Goal: Task Accomplishment & Management: Use online tool/utility

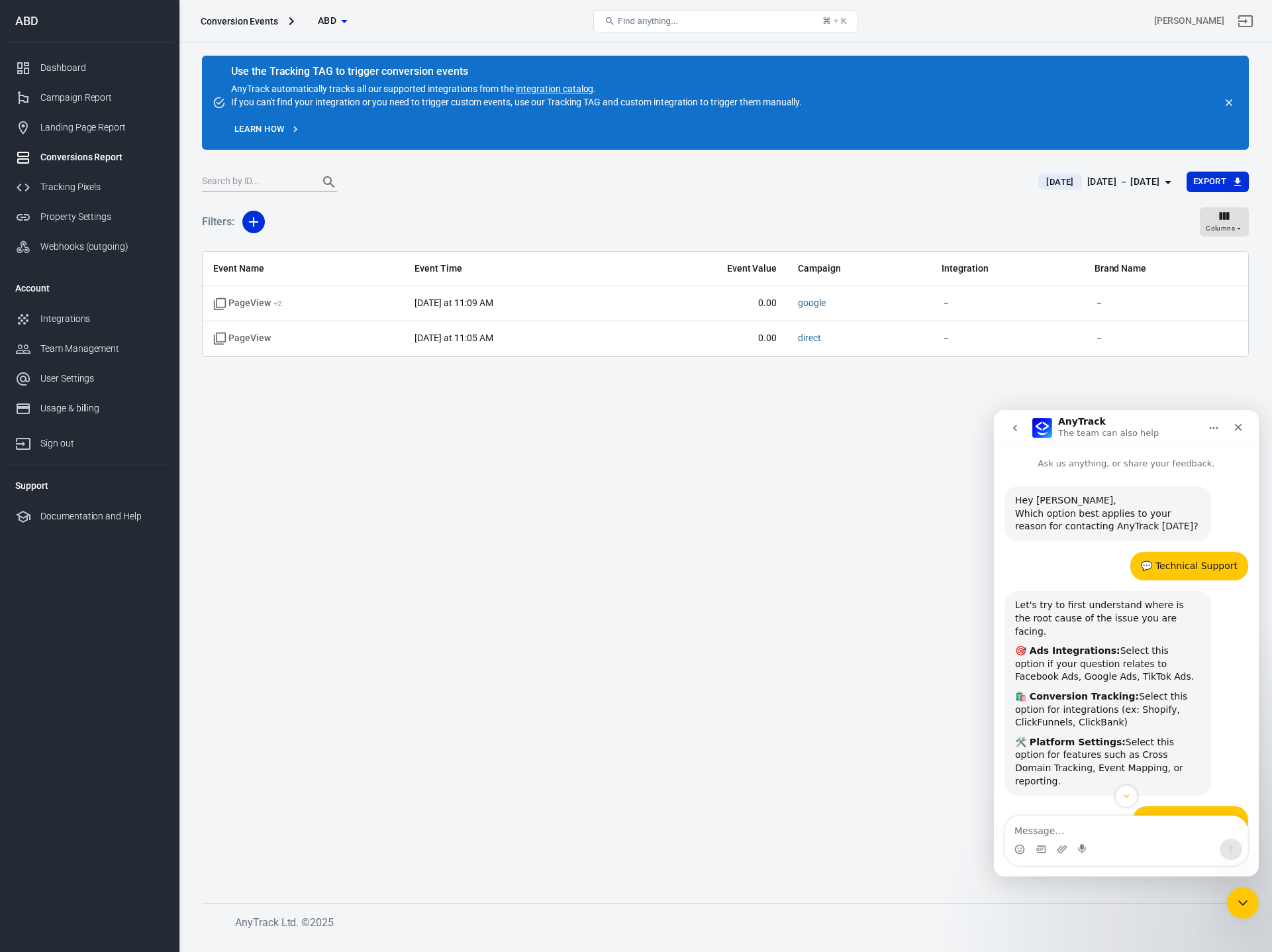
scroll to position [2, 0]
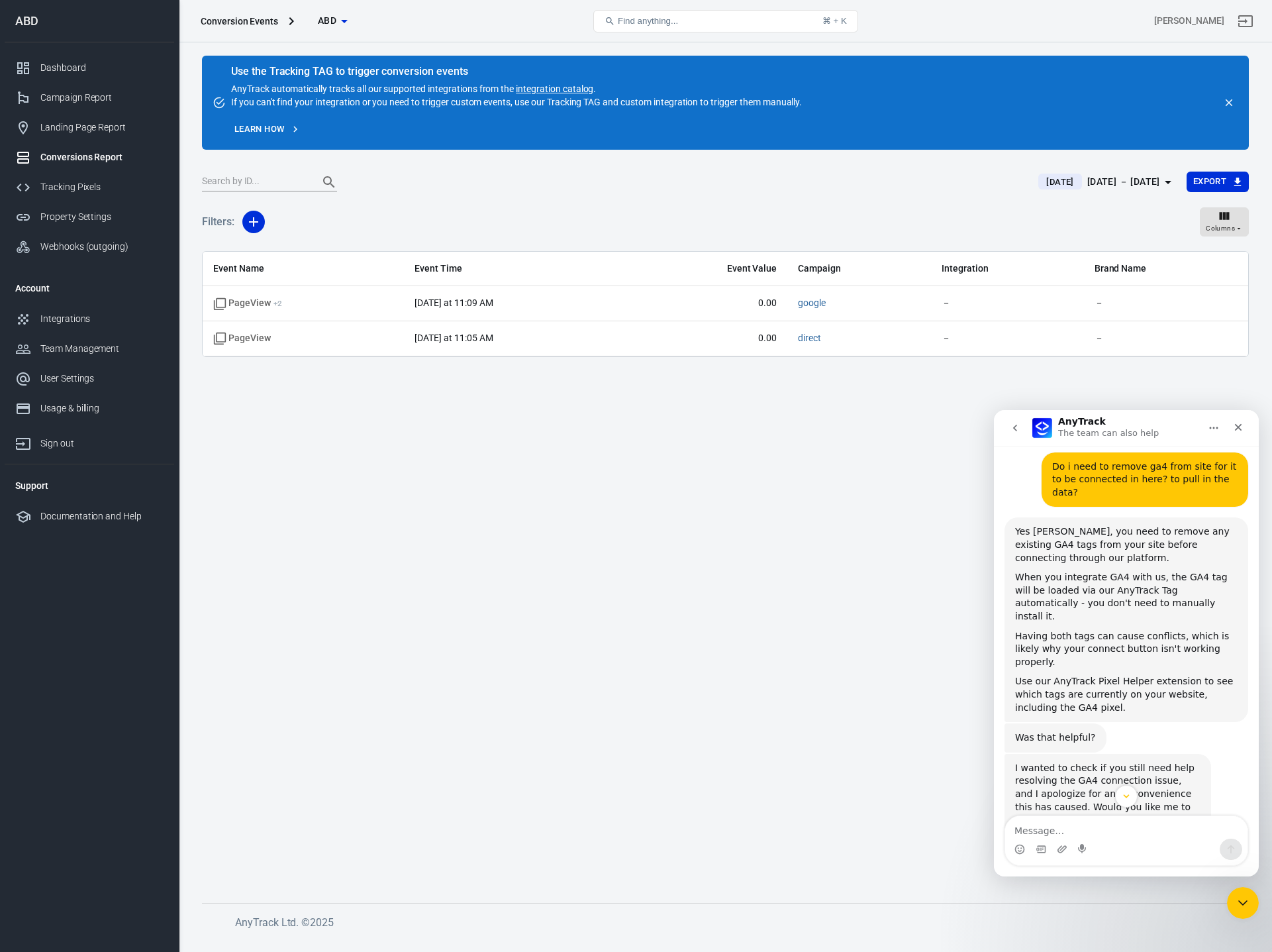
click at [713, 532] on main "Use the Tracking TAG to trigger conversion events AnyTrack automatically tracks…" at bounding box center [726, 469] width 1047 height 826
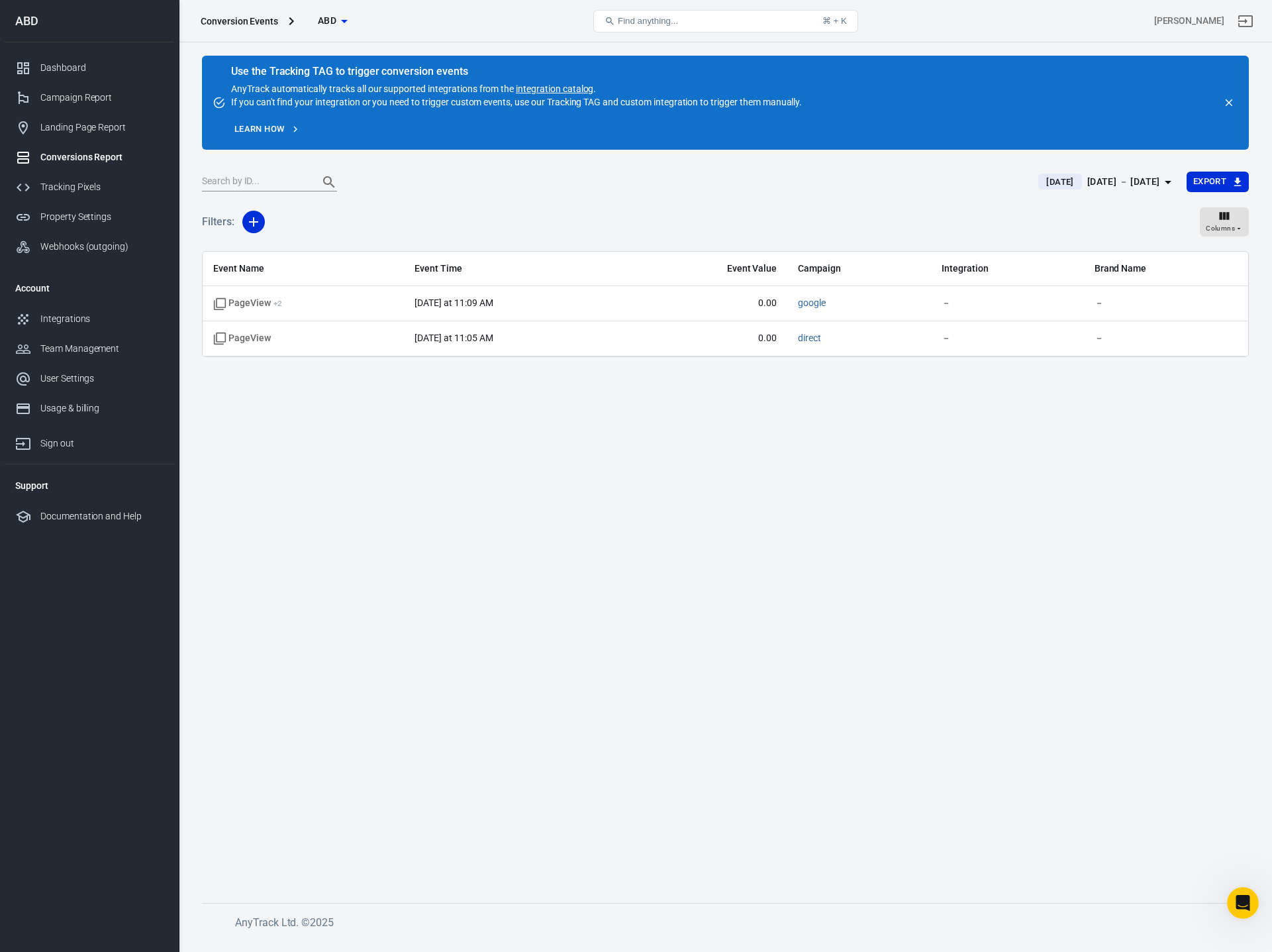
scroll to position [2, 0]
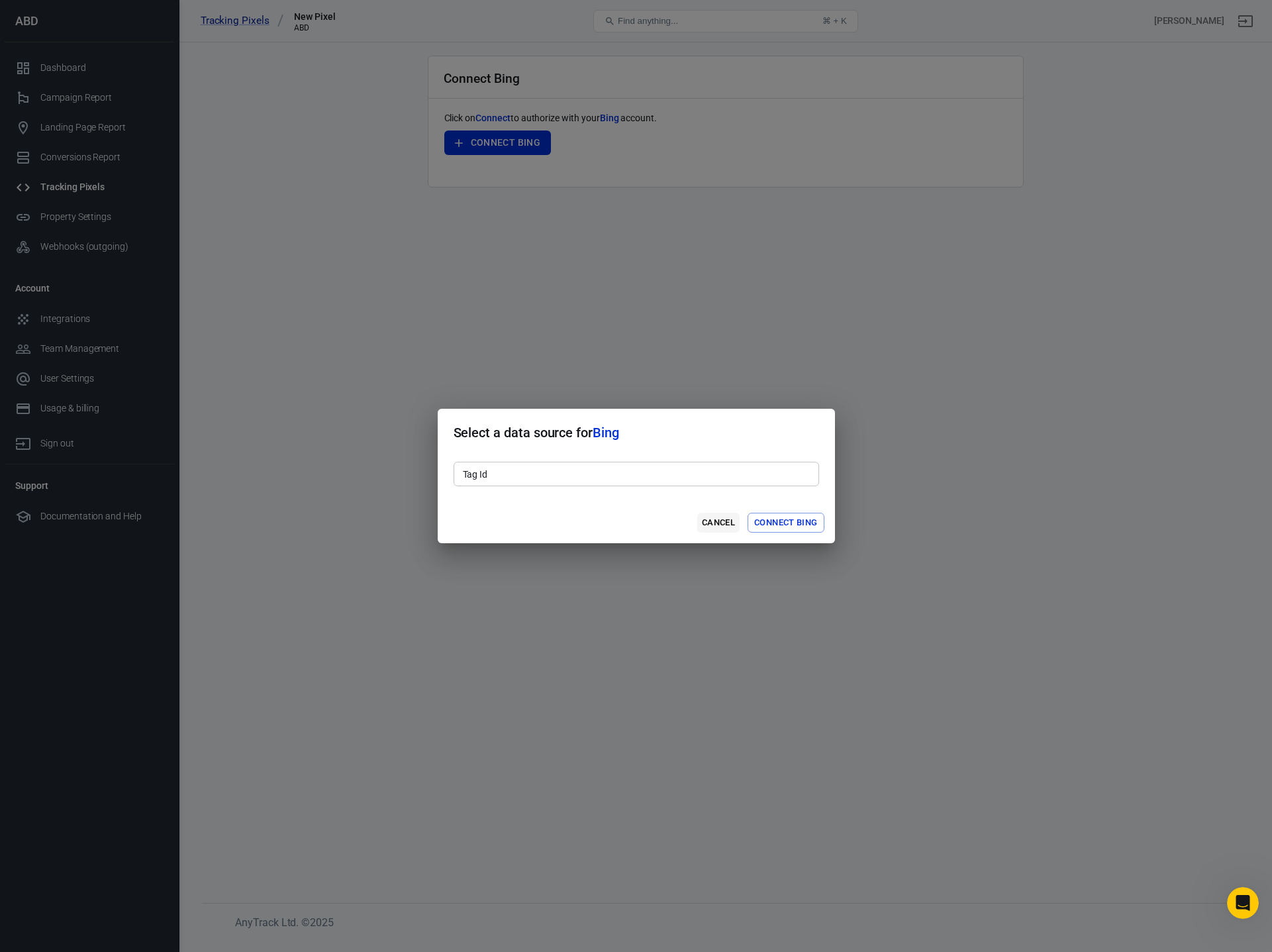
scroll to position [1425, 0]
click at [711, 522] on button "Cancel" at bounding box center [718, 523] width 43 height 21
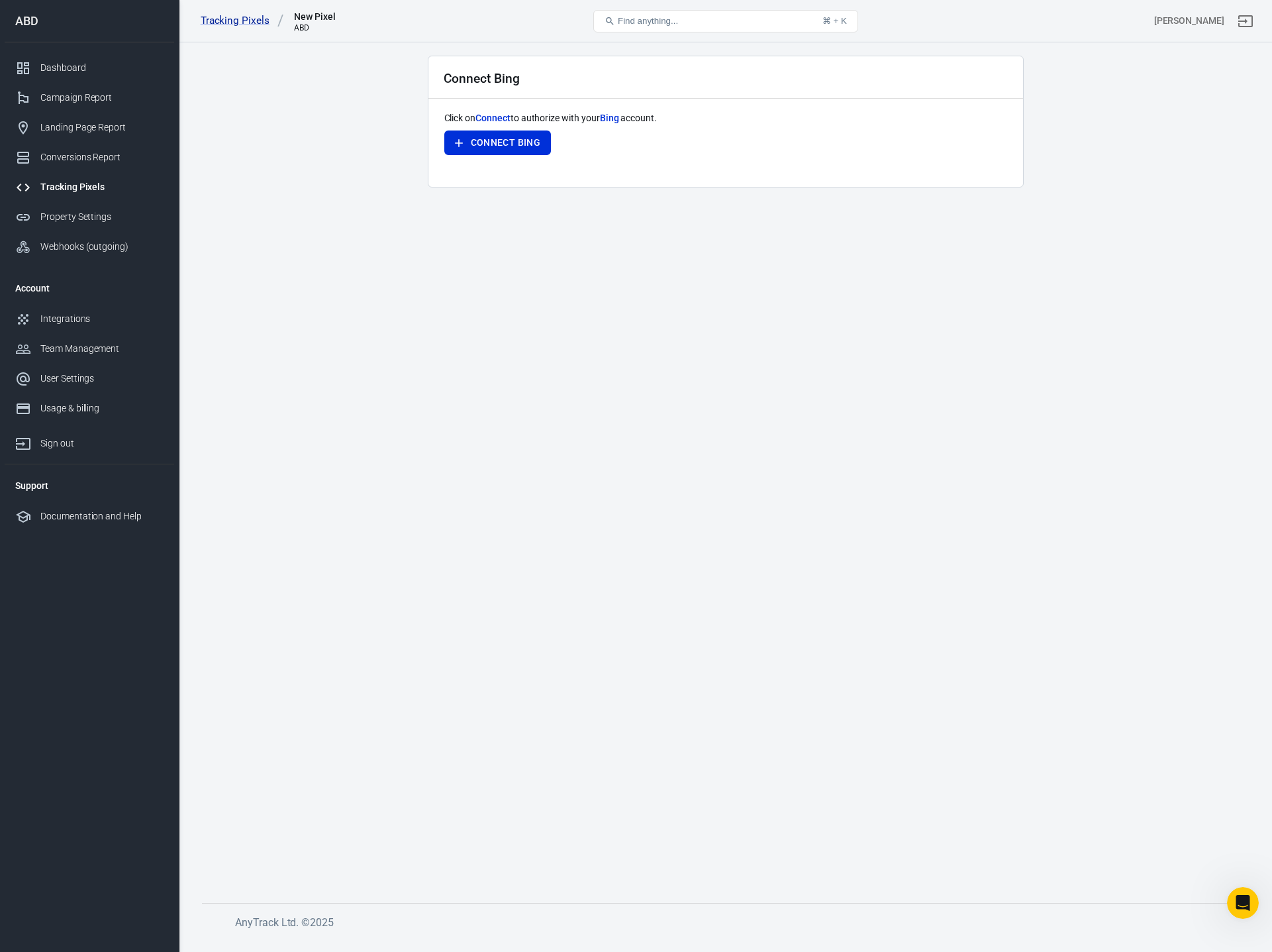
click at [359, 341] on main "Connect Bing Click on Connect to authorize with your Bing account. Connect Bing" at bounding box center [726, 469] width 1047 height 826
click at [68, 322] on div "Integrations" at bounding box center [102, 319] width 123 height 14
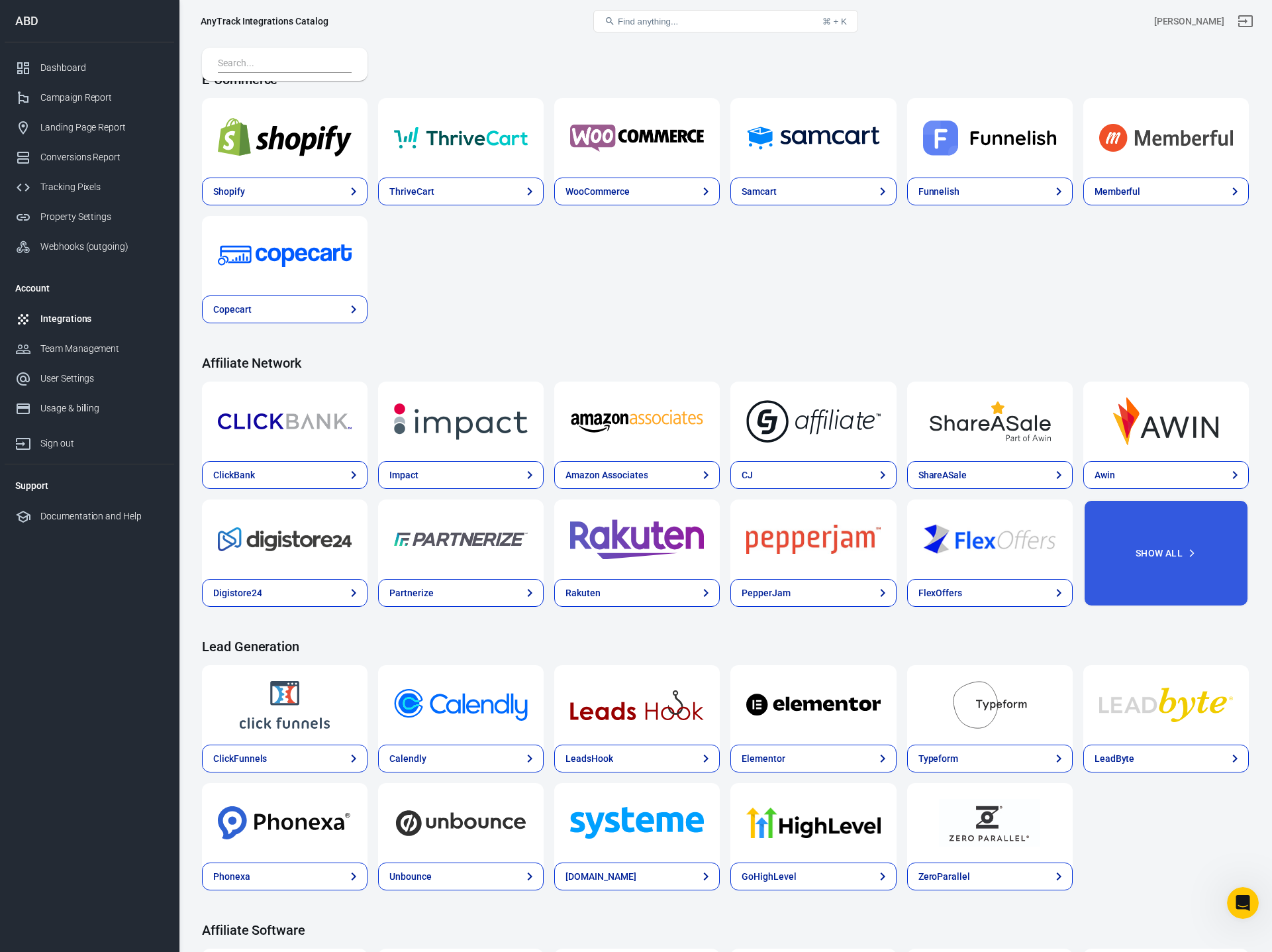
scroll to position [143, 0]
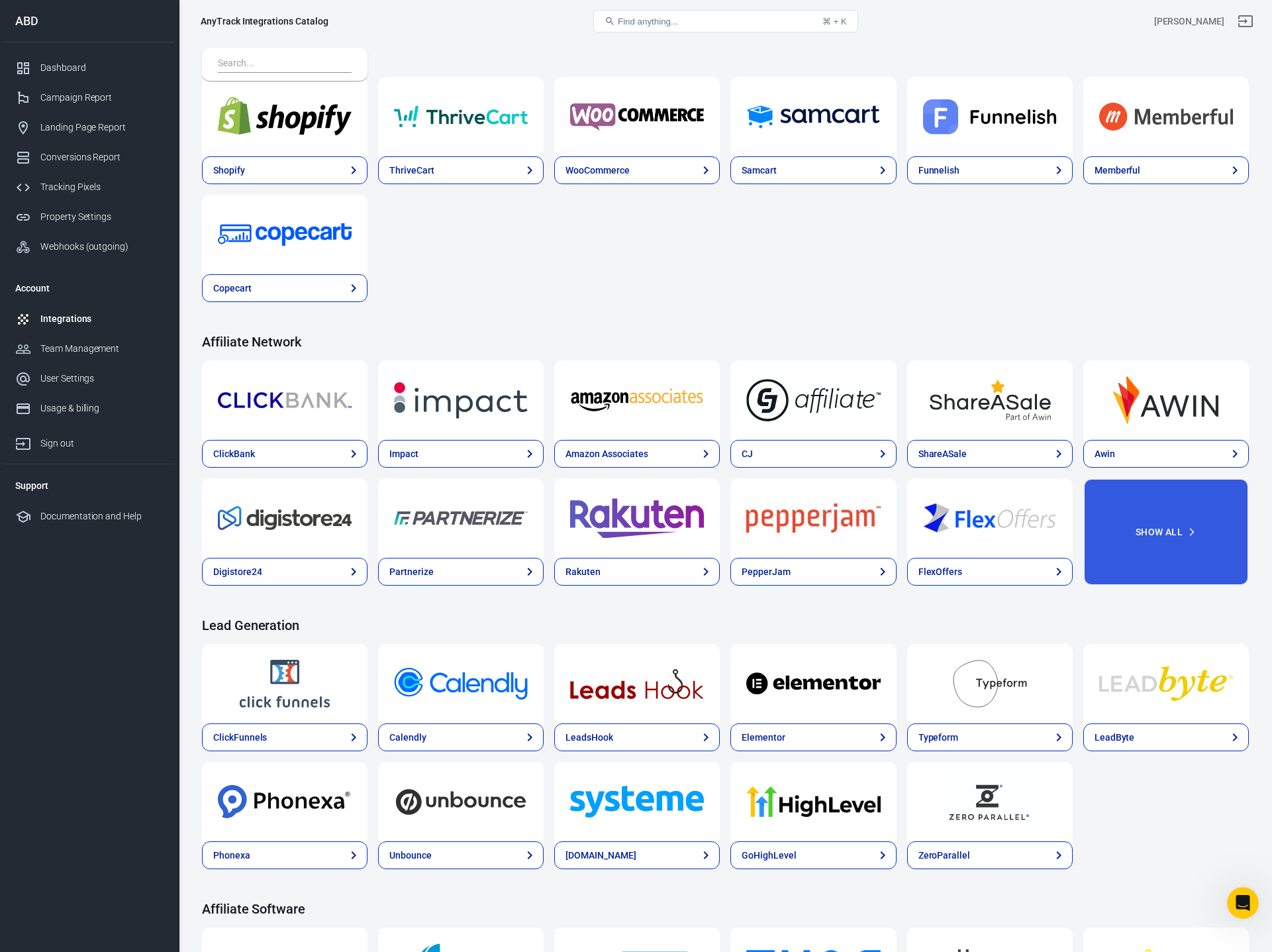
click at [815, 819] on img at bounding box center [813, 801] width 134 height 47
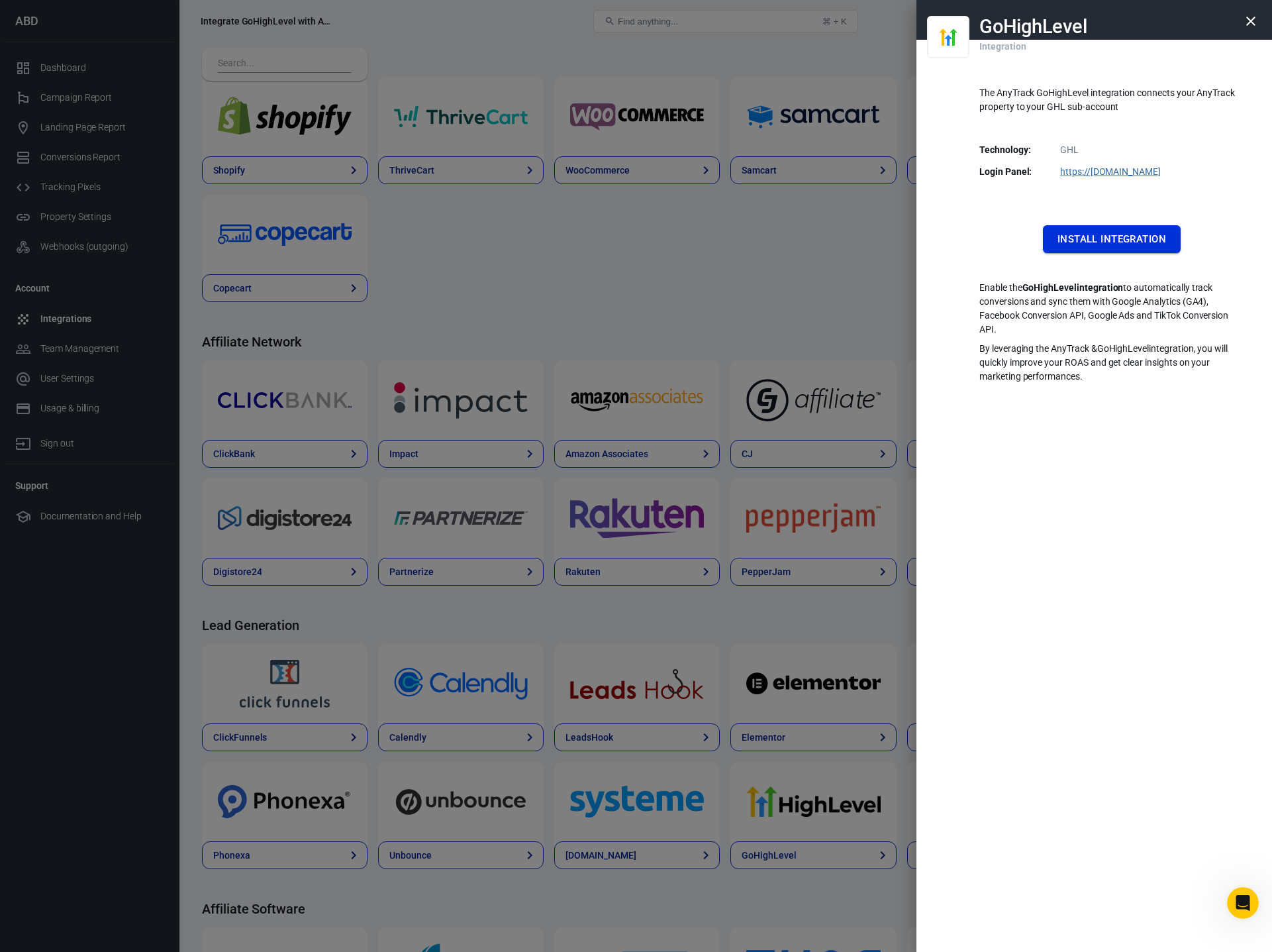
click at [1112, 237] on button "Install Integration" at bounding box center [1112, 239] width 138 height 28
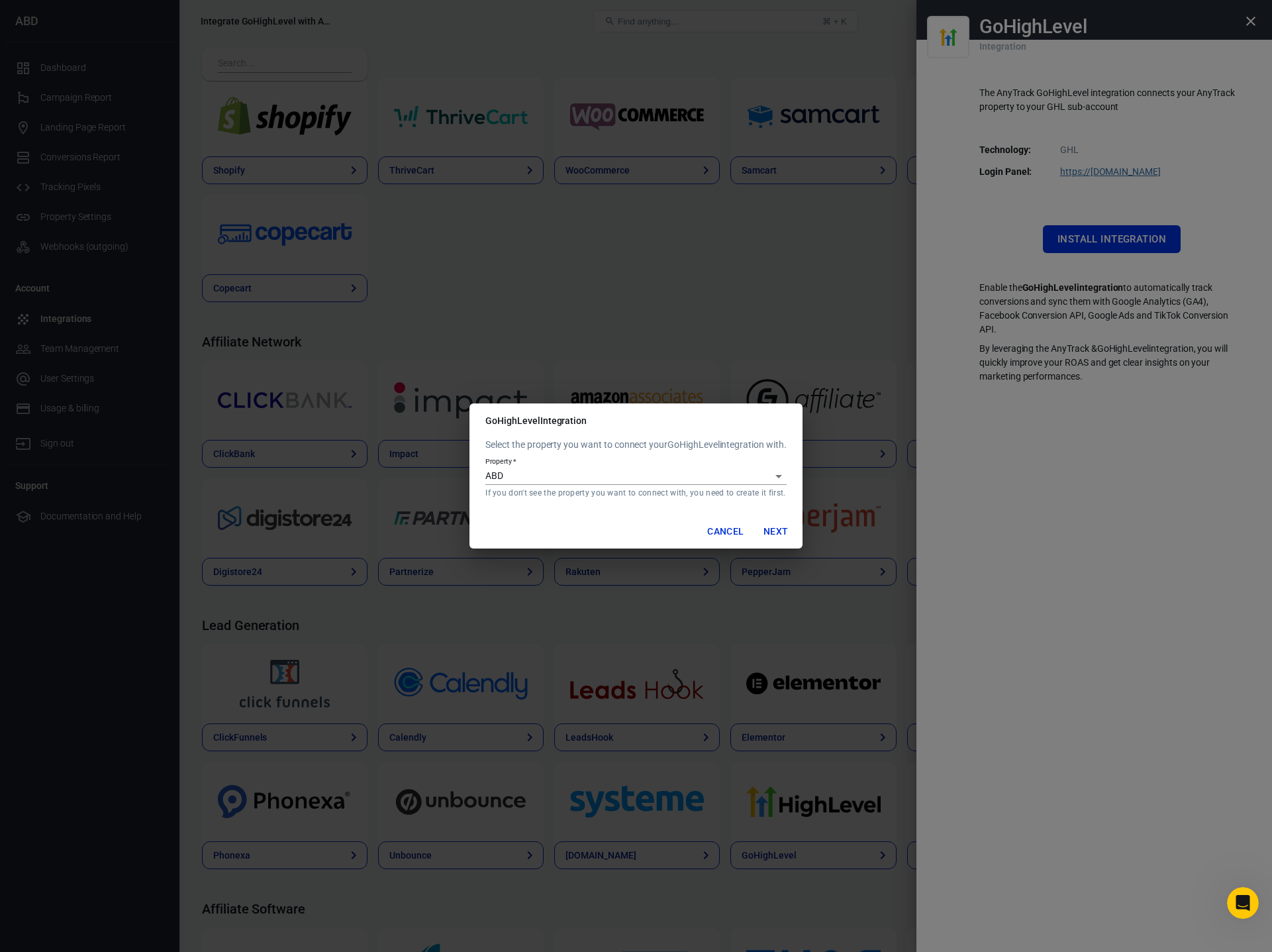
click at [725, 532] on button "Cancel" at bounding box center [726, 531] width 47 height 24
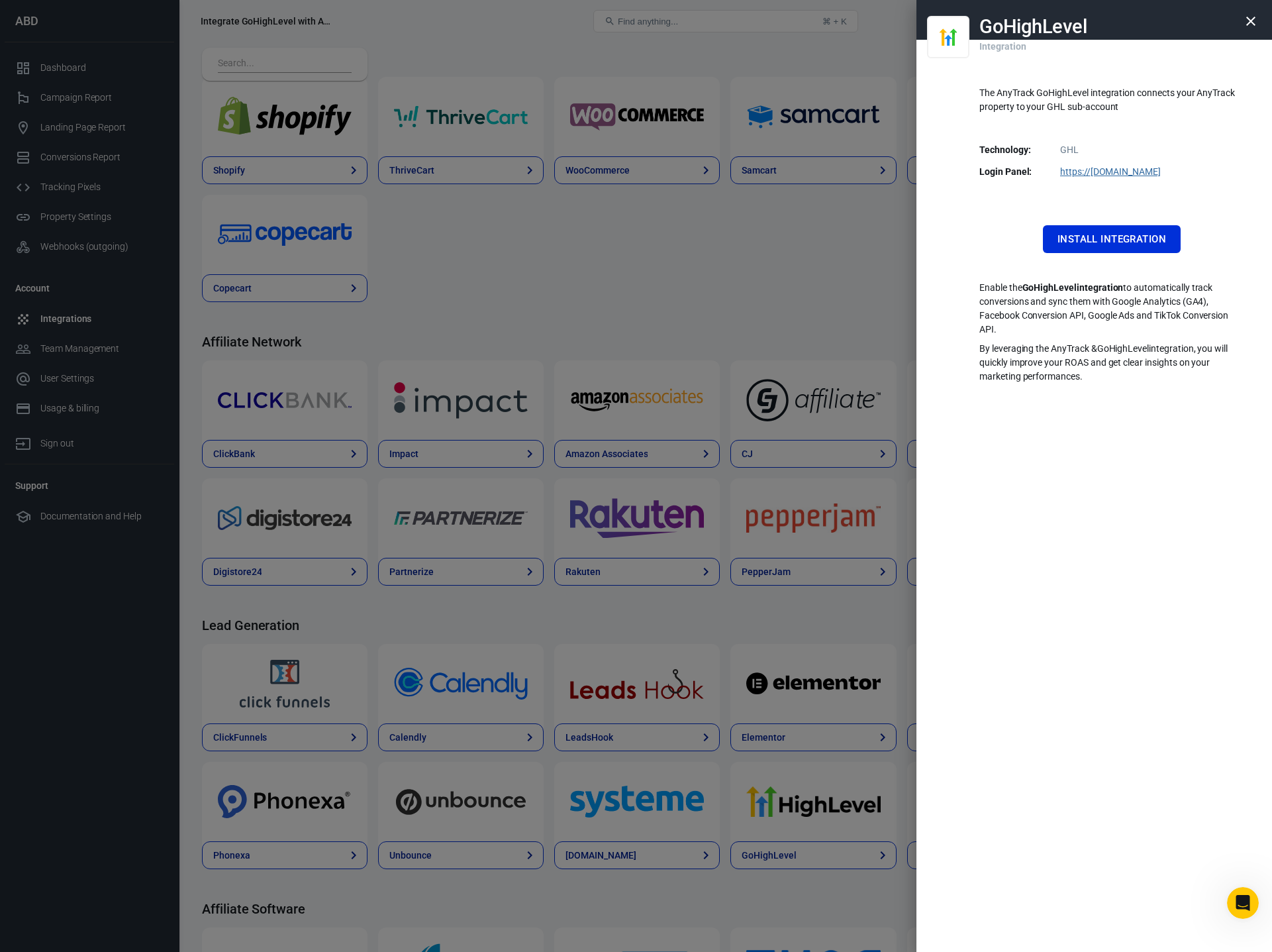
click at [860, 825] on div at bounding box center [636, 476] width 1272 height 952
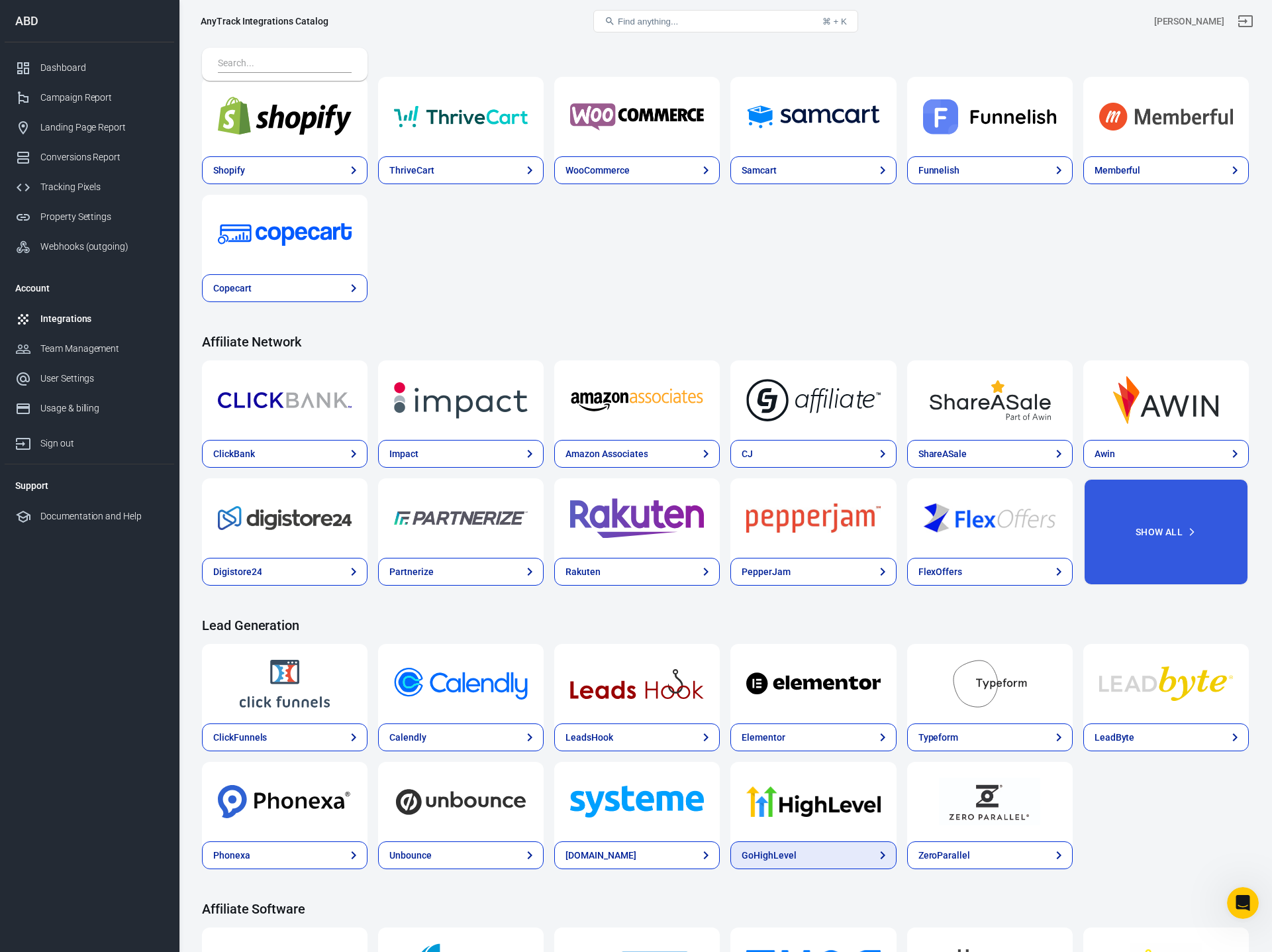
click at [882, 853] on icon at bounding box center [882, 855] width 5 height 8
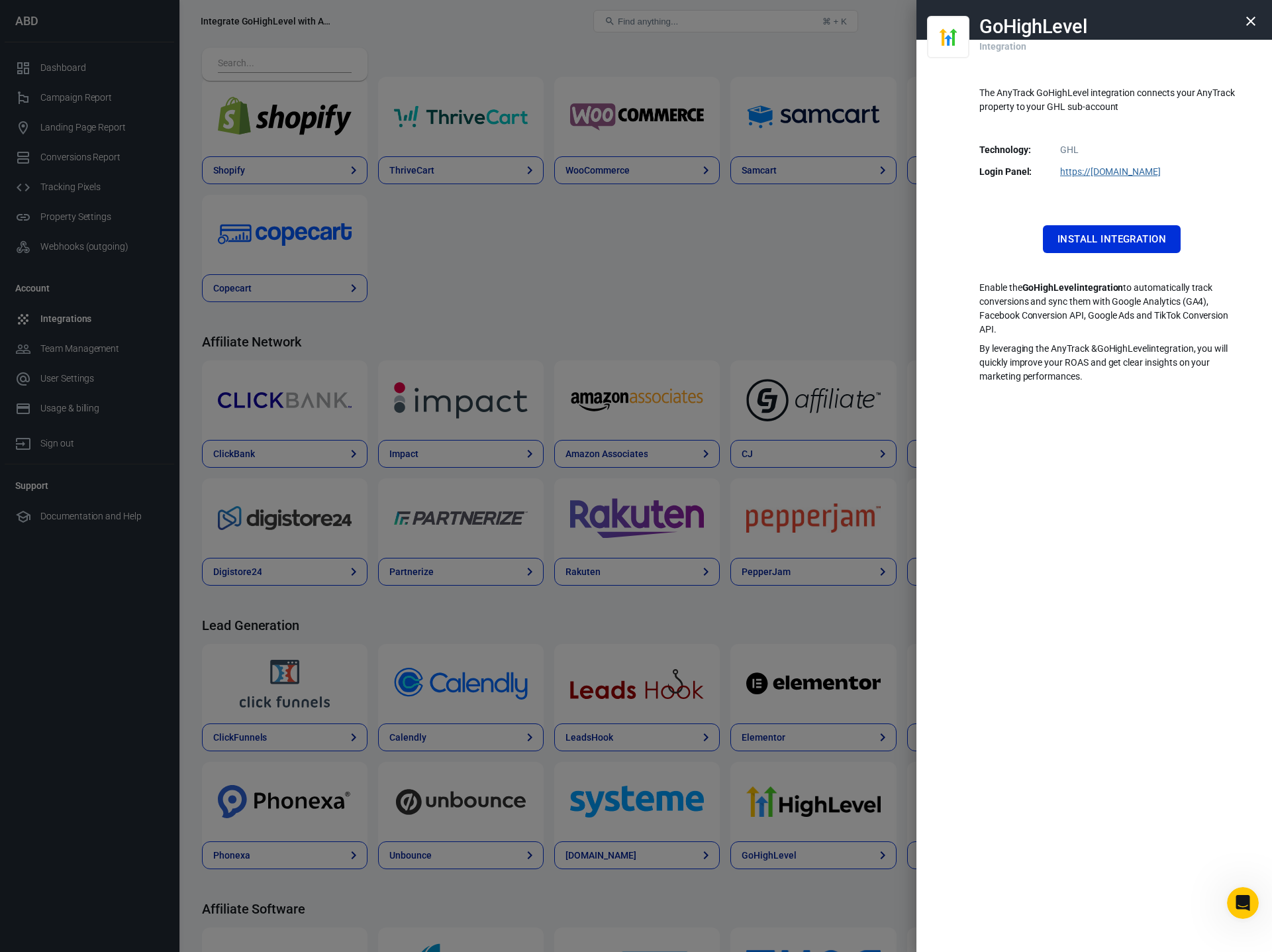
click at [1162, 494] on div "GoHighLevel Integration The AnyTrack GoHighLevel integration connects your AnyT…" at bounding box center [1094, 476] width 356 height 952
click at [1069, 345] on p "By leveraging the AnyTrack & GoHighLevel integration, you will quickly improve …" at bounding box center [1112, 362] width 265 height 42
click at [1076, 344] on p "By leveraging the AnyTrack & GoHighLevel integration, you will quickly improve …" at bounding box center [1112, 362] width 265 height 42
click at [1121, 324] on p "Enable the GoHighLevel integration to automatically track conversions and sync …" at bounding box center [1112, 308] width 265 height 56
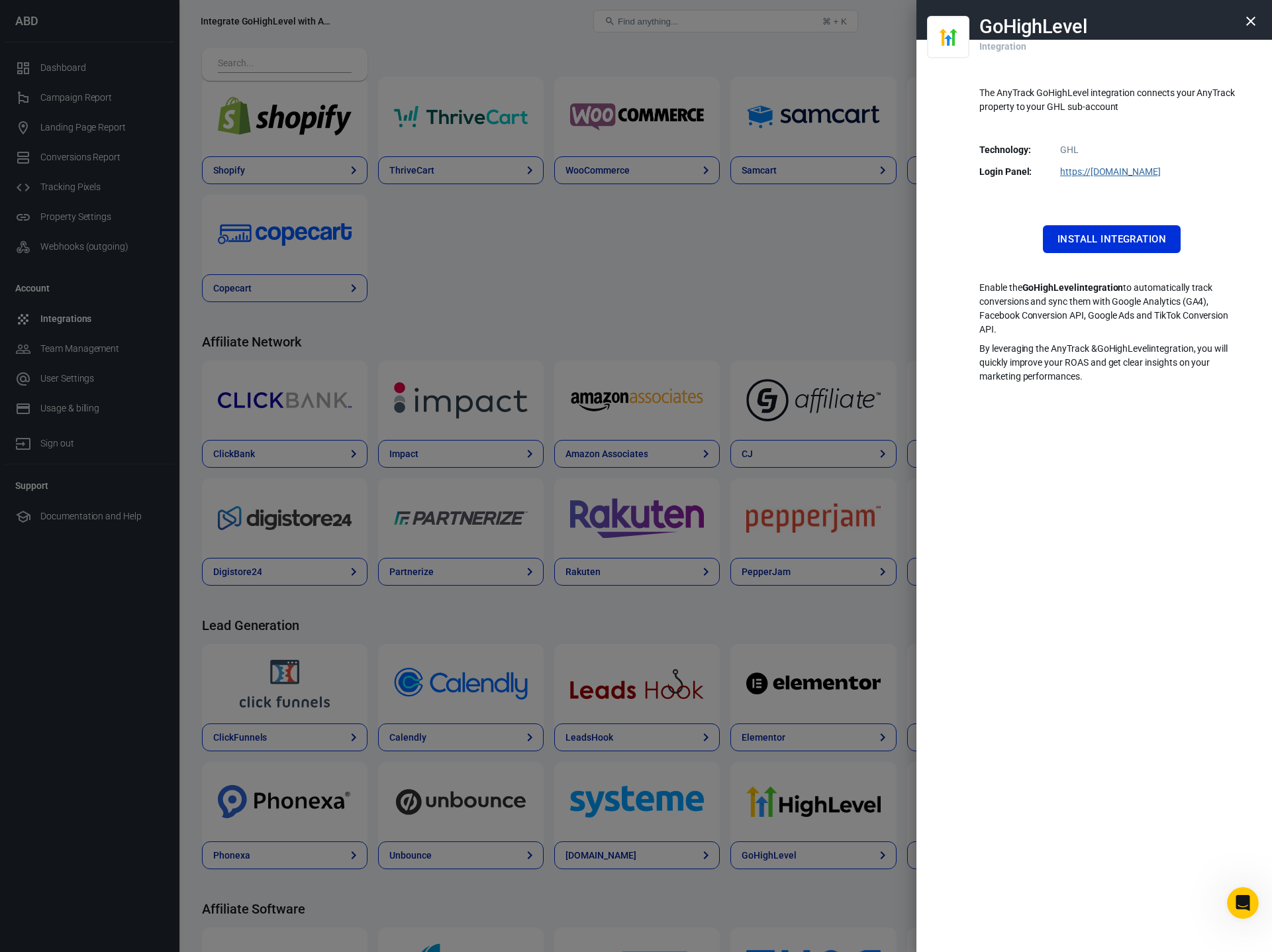
click at [1121, 324] on p "Enable the GoHighLevel integration to automatically track conversions and sync …" at bounding box center [1112, 308] width 265 height 56
click at [1202, 307] on p "Enable the GoHighLevel integration to automatically track conversions and sync …" at bounding box center [1112, 308] width 265 height 56
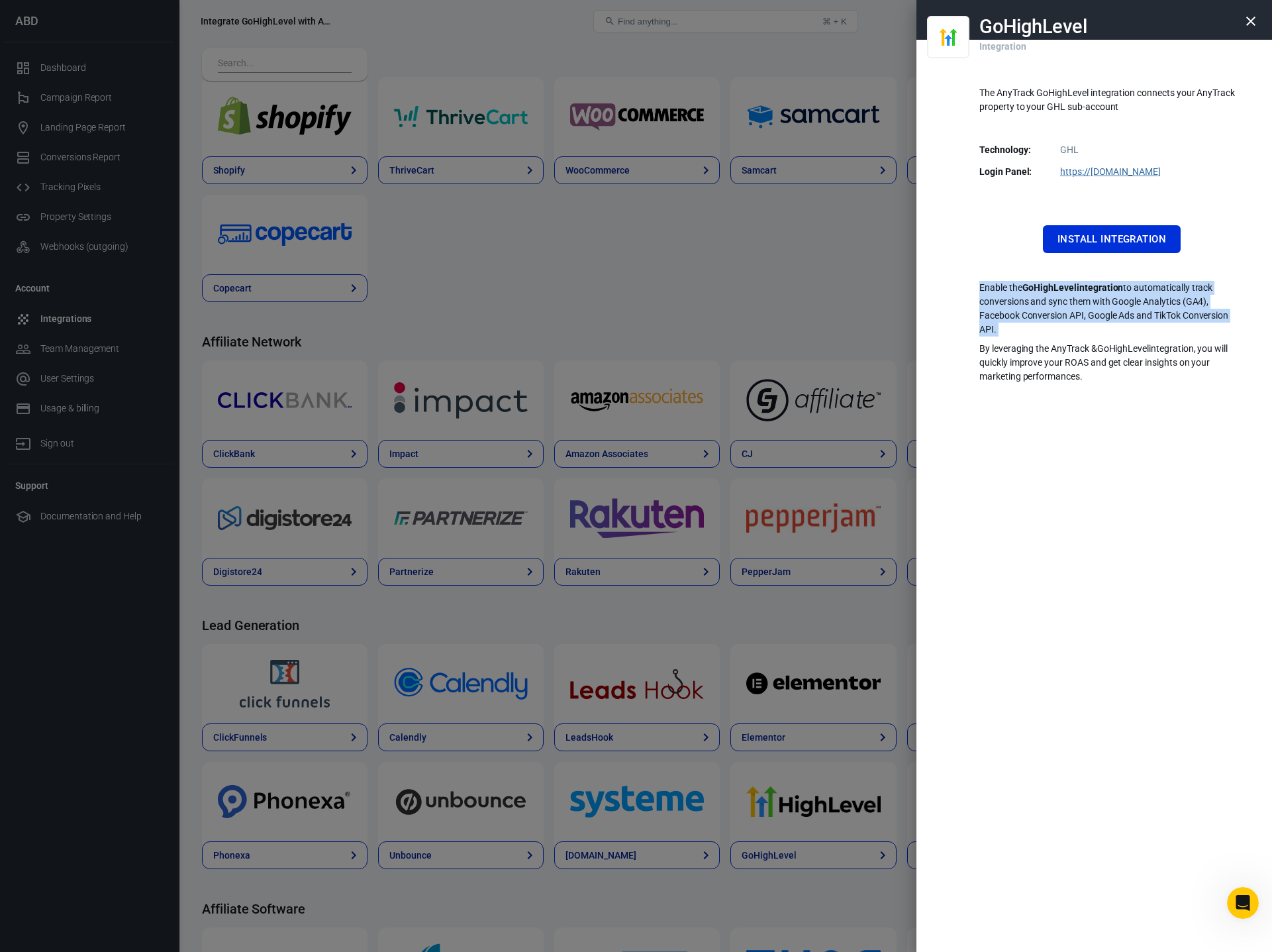
click at [1202, 307] on p "Enable the GoHighLevel integration to automatically track conversions and sync …" at bounding box center [1112, 308] width 265 height 56
click at [1111, 308] on p "Enable the GoHighLevel integration to automatically track conversions and sync …" at bounding box center [1112, 308] width 265 height 56
click at [1112, 309] on p "Enable the GoHighLevel integration to automatically track conversions and sync …" at bounding box center [1112, 308] width 265 height 56
click at [1251, 23] on icon "button" at bounding box center [1251, 21] width 16 height 16
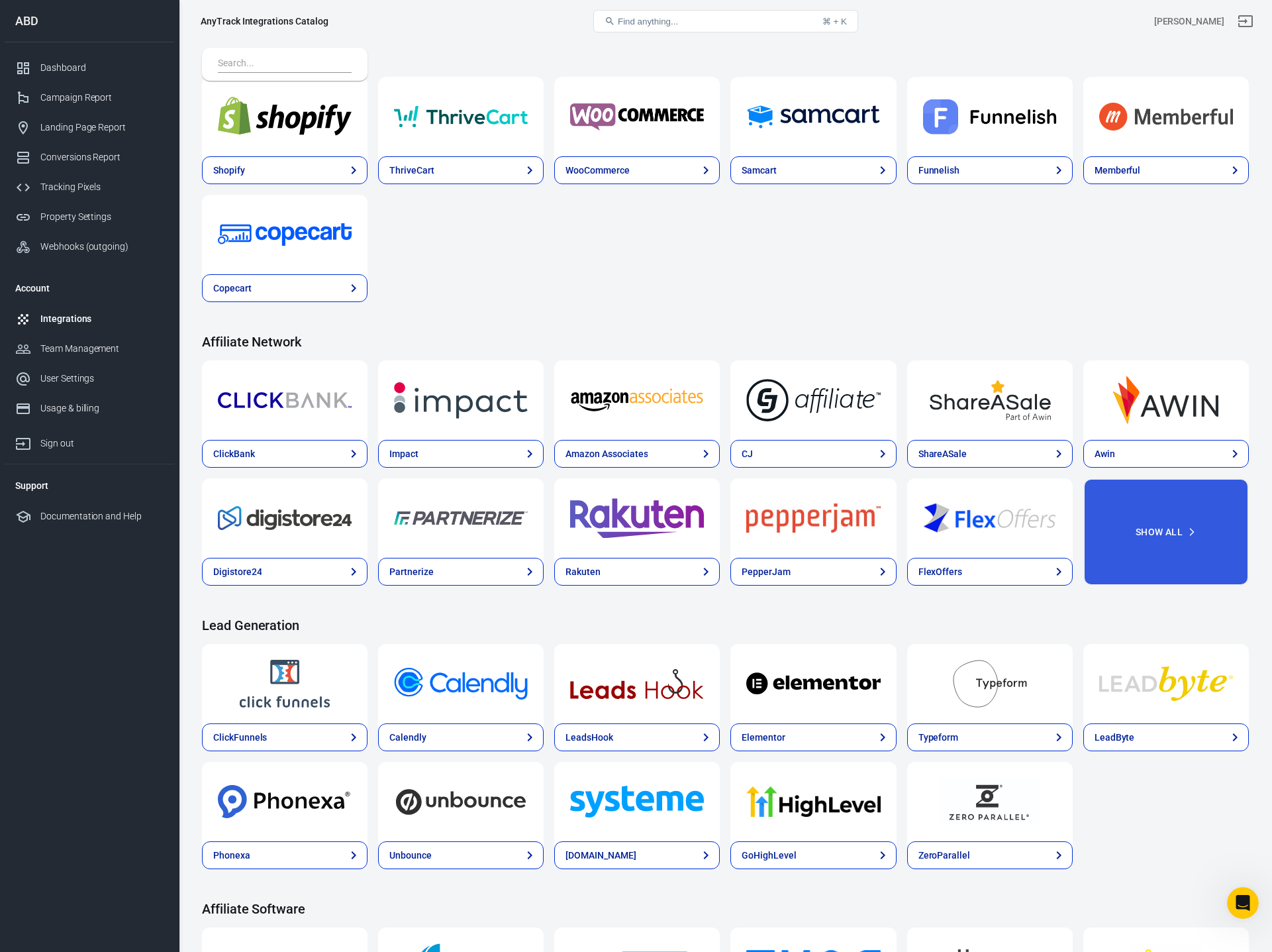
click at [963, 269] on div "Shopify ThriveCart WooCommerce Samcart Funnelish Memberful Copecart" at bounding box center [726, 189] width 1047 height 226
click at [1021, 264] on div "Shopify ThriveCart WooCommerce Samcart Funnelish Memberful Copecart" at bounding box center [726, 189] width 1047 height 226
